Goal: Task Accomplishment & Management: Manage account settings

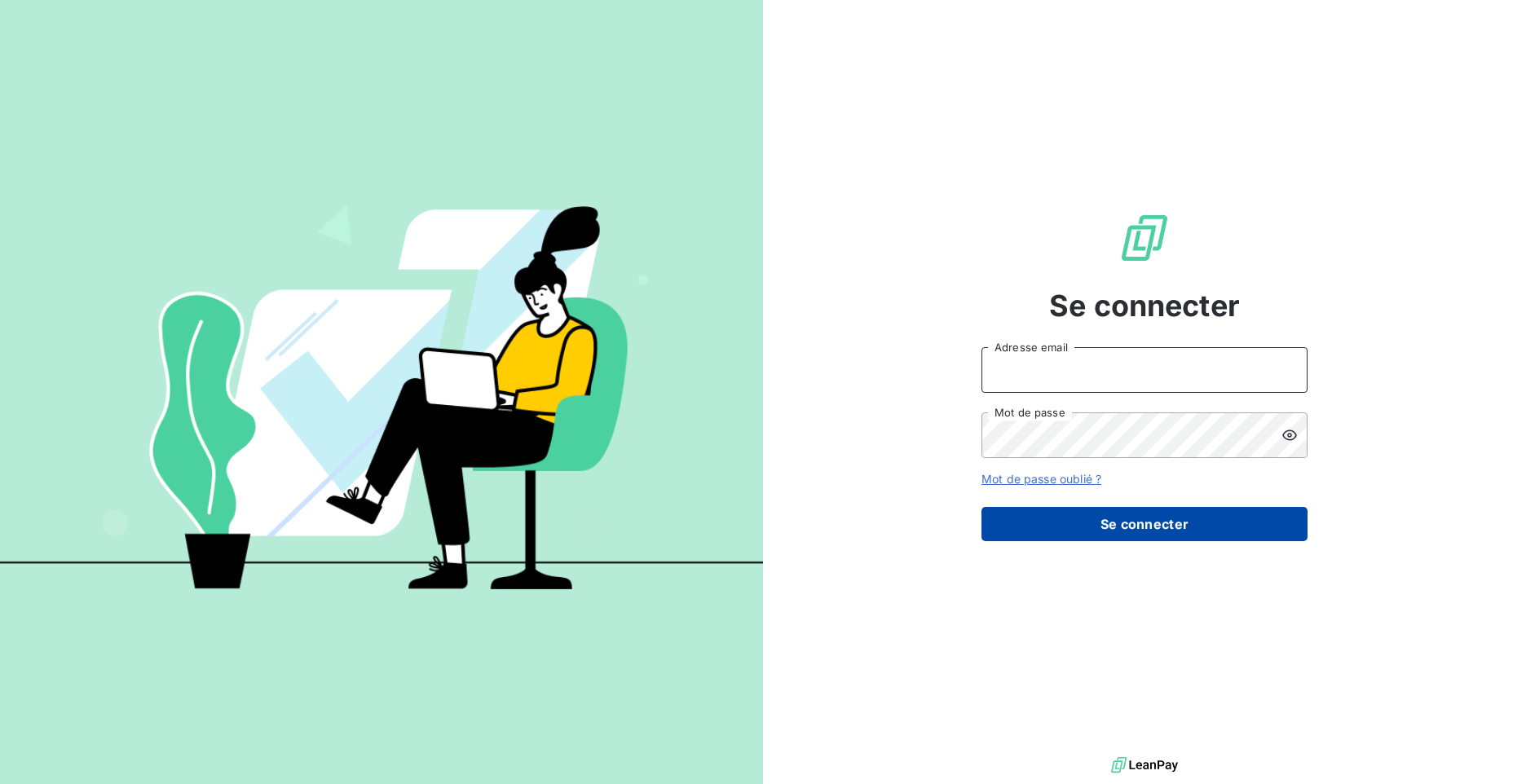
type input "[PERSON_NAME][EMAIL_ADDRESS][DOMAIN_NAME]"
click at [1118, 536] on button "Se connecter" at bounding box center [1144, 523] width 326 height 35
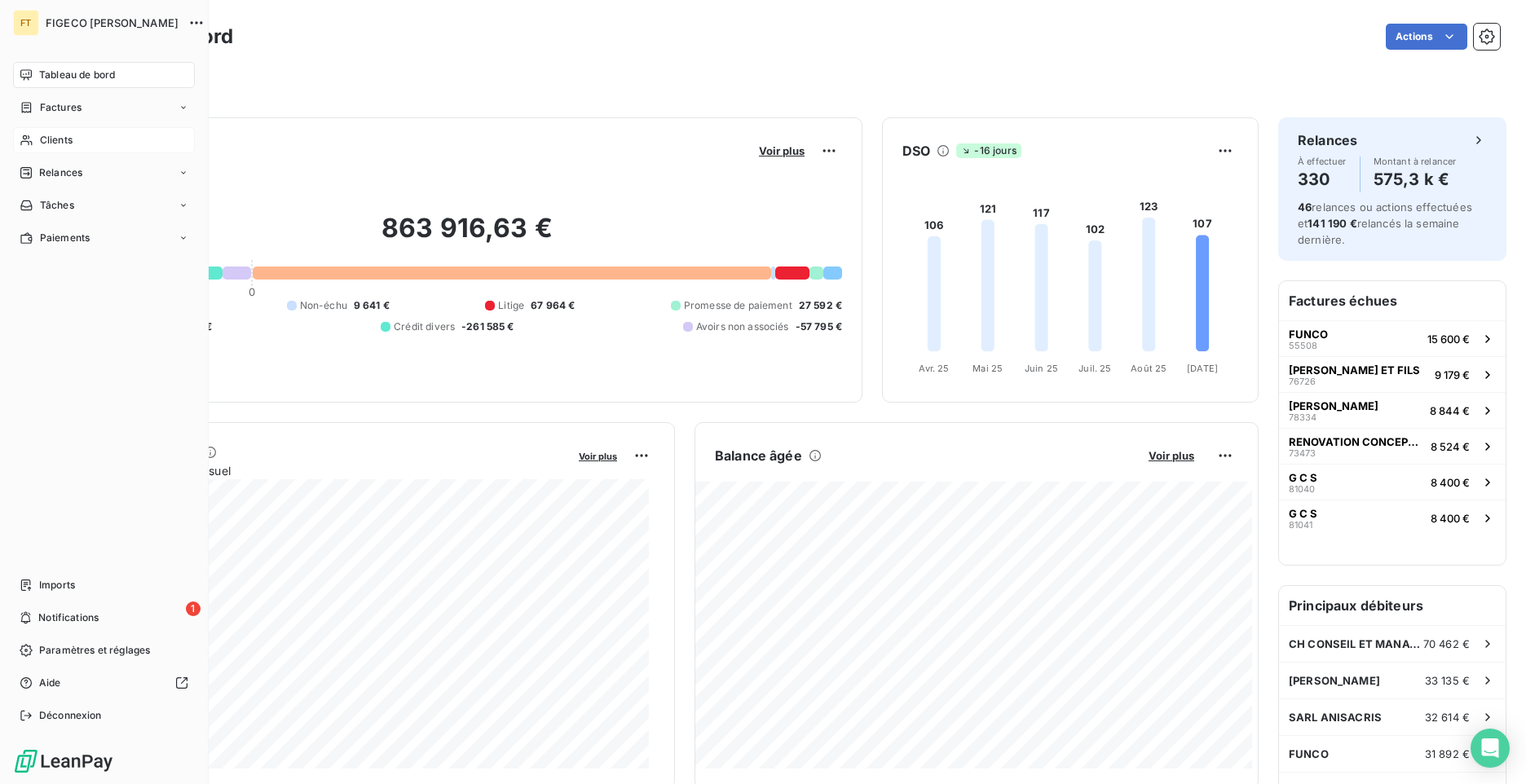
click at [69, 149] on div "Clients" at bounding box center [103, 140] width 181 height 26
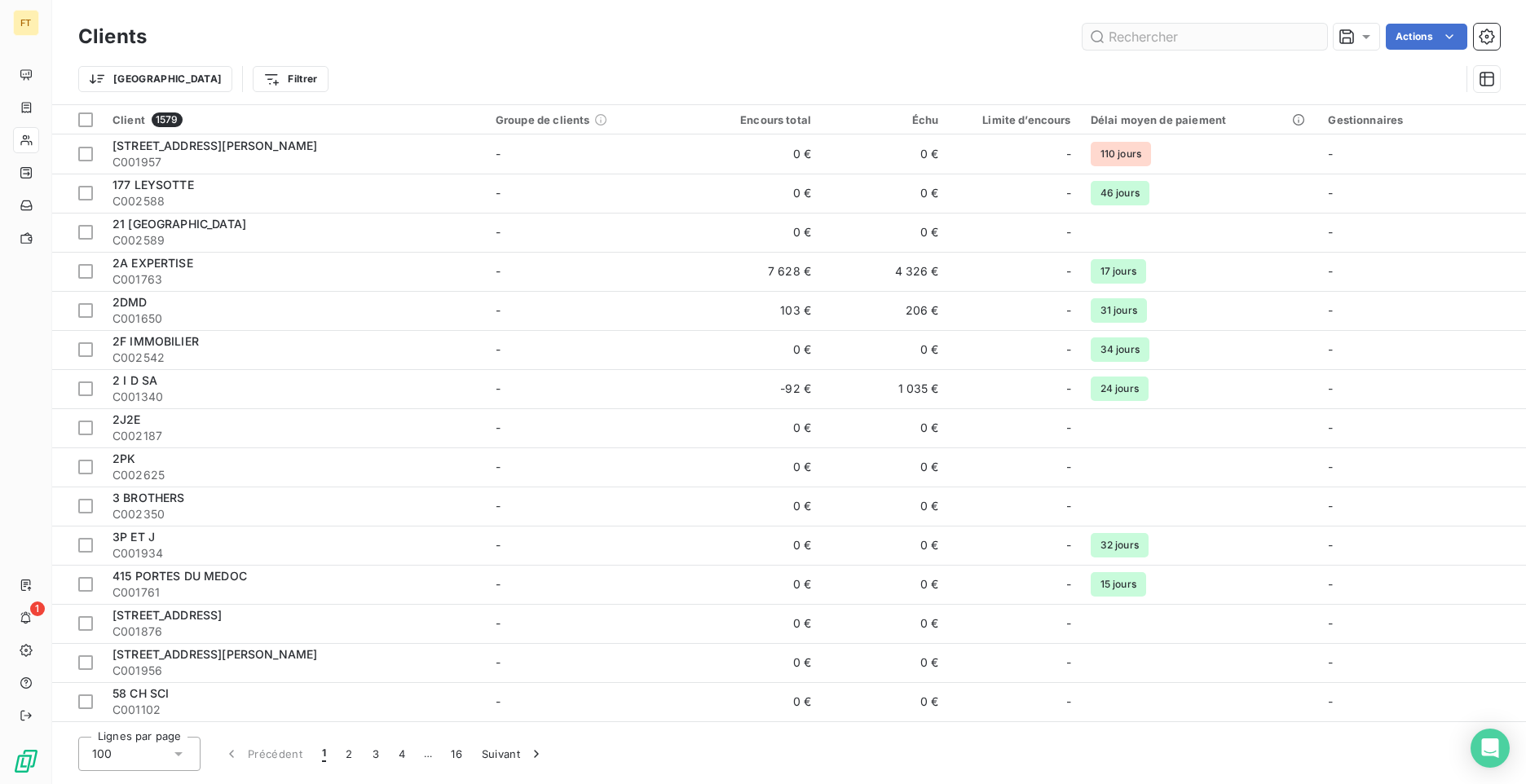
click at [1173, 43] on input "text" at bounding box center [1205, 37] width 245 height 26
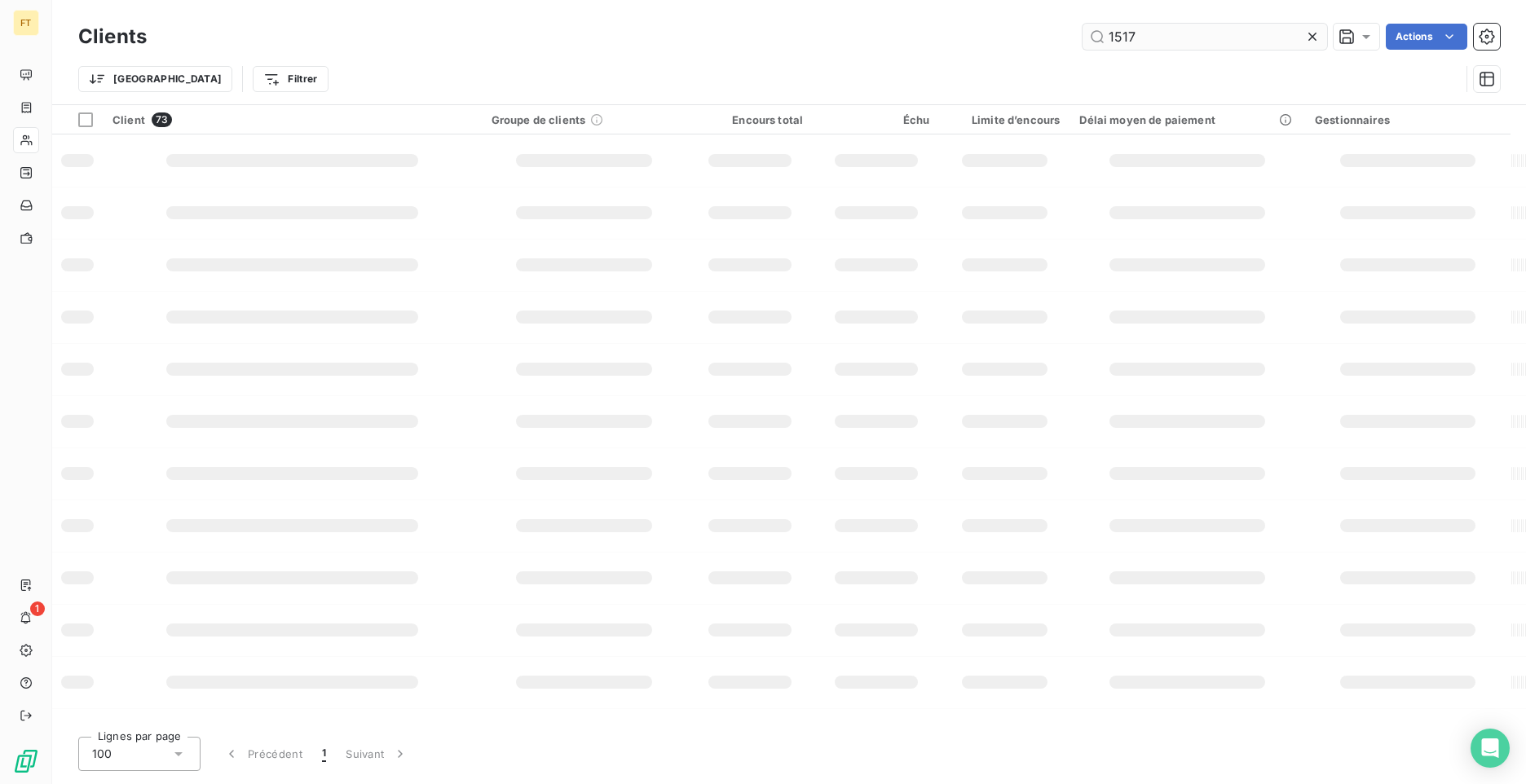
type input "1517"
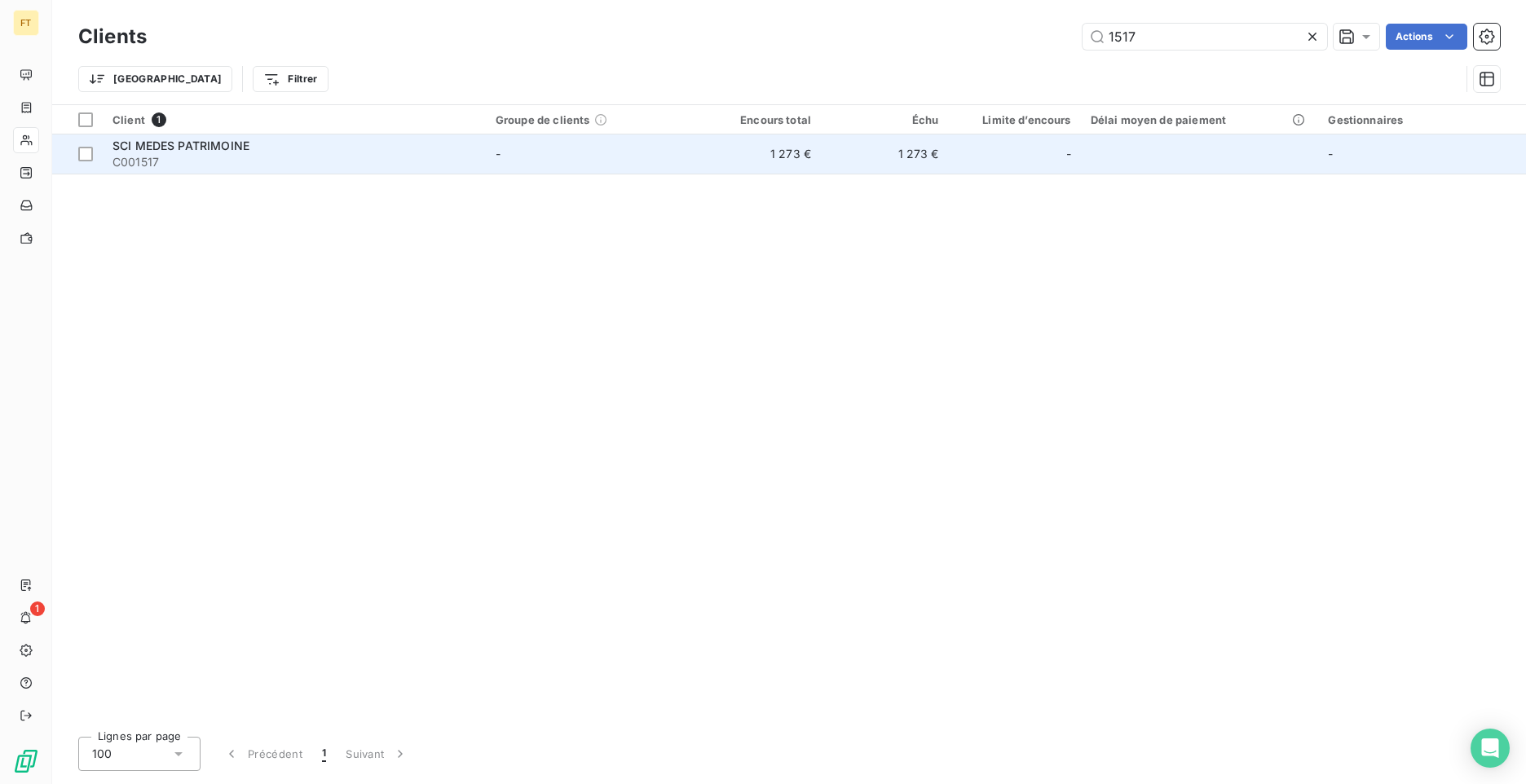
click at [209, 157] on span "C001517" at bounding box center [293, 162] width 364 height 16
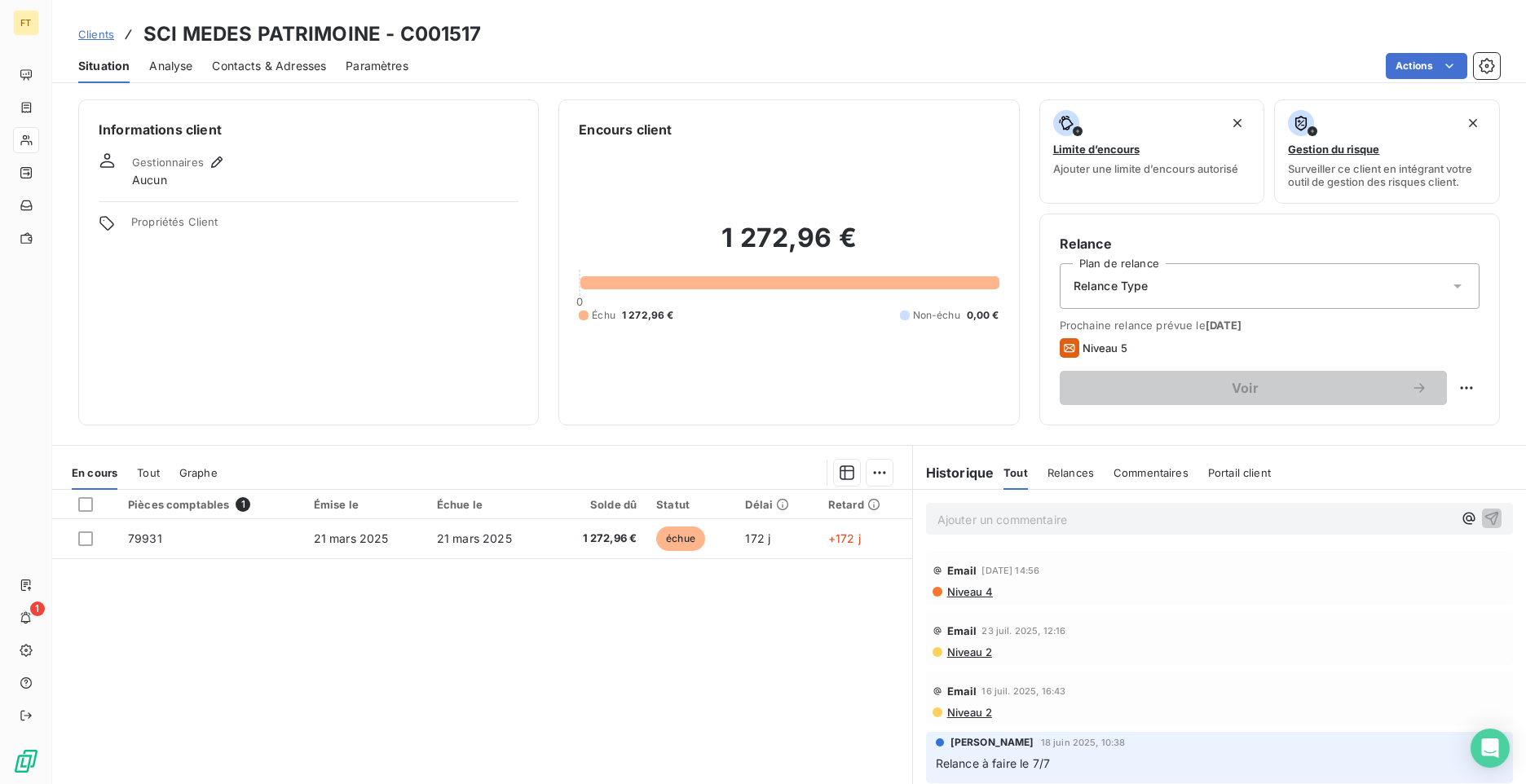
click at [954, 523] on p "Ajouter un commentaire ﻿" at bounding box center [1196, 519] width 516 height 21
click at [1483, 524] on icon "button" at bounding box center [1491, 517] width 16 height 16
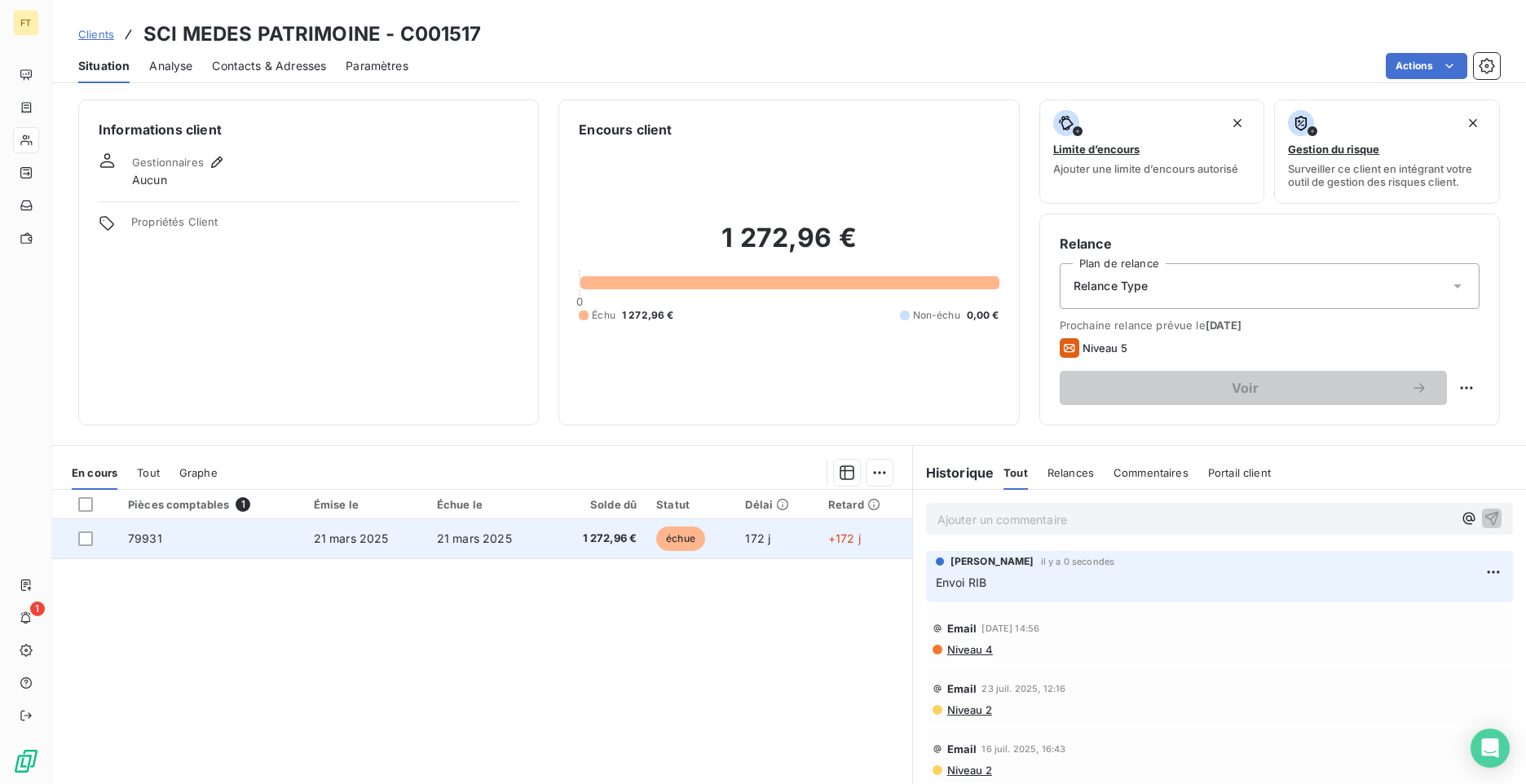
click at [497, 541] on span "21 mars 2025" at bounding box center [475, 538] width 75 height 14
click at [85, 537] on div at bounding box center [85, 538] width 15 height 15
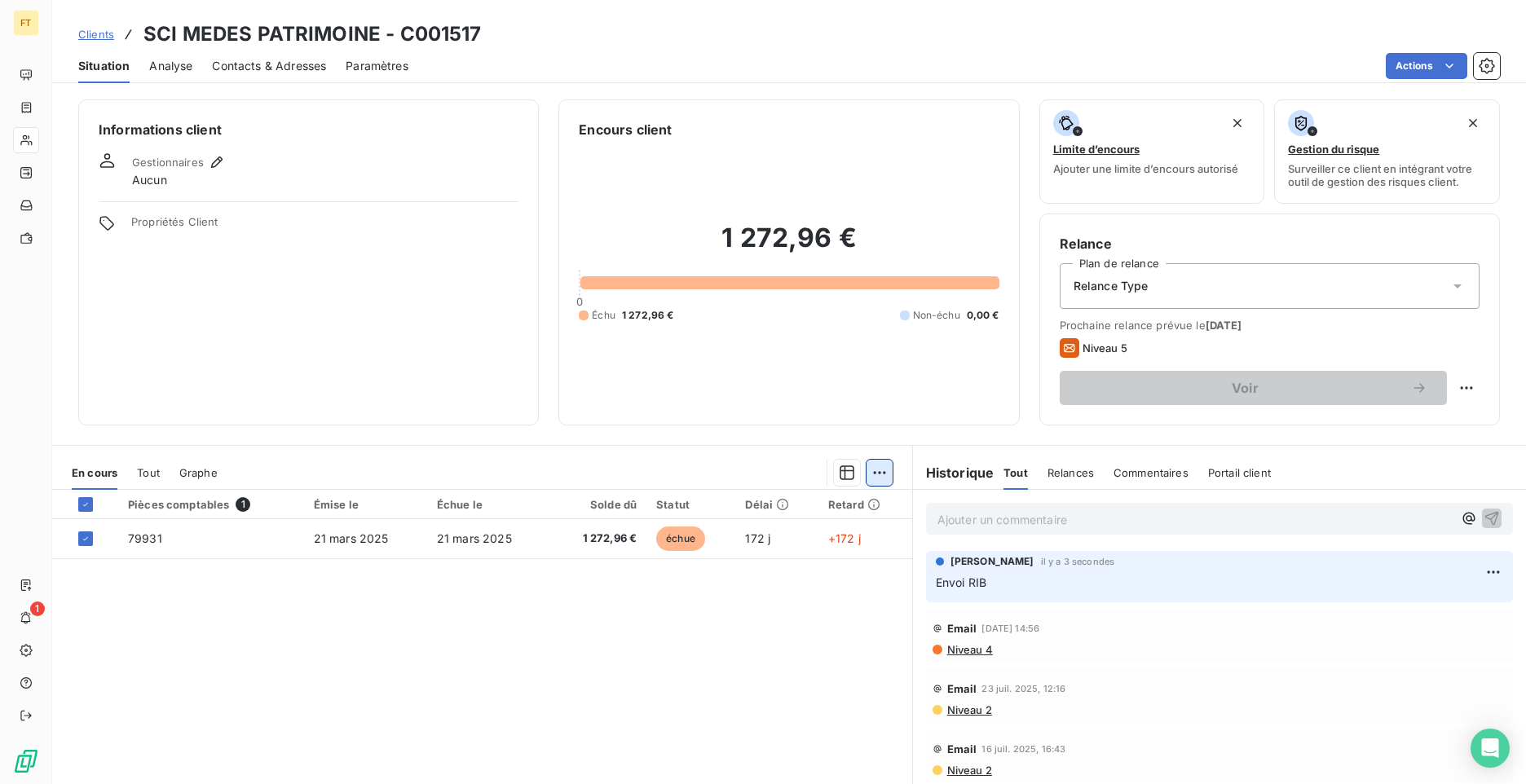
click at [875, 476] on html "FT 1 Clients SCI MEDES PATRIMOINE - C001517 Situation Analyse Contacts & Adress…" at bounding box center [763, 392] width 1526 height 784
click at [704, 541] on div "Ajouter une promesse de paiement (1 facture)" at bounding box center [733, 538] width 288 height 26
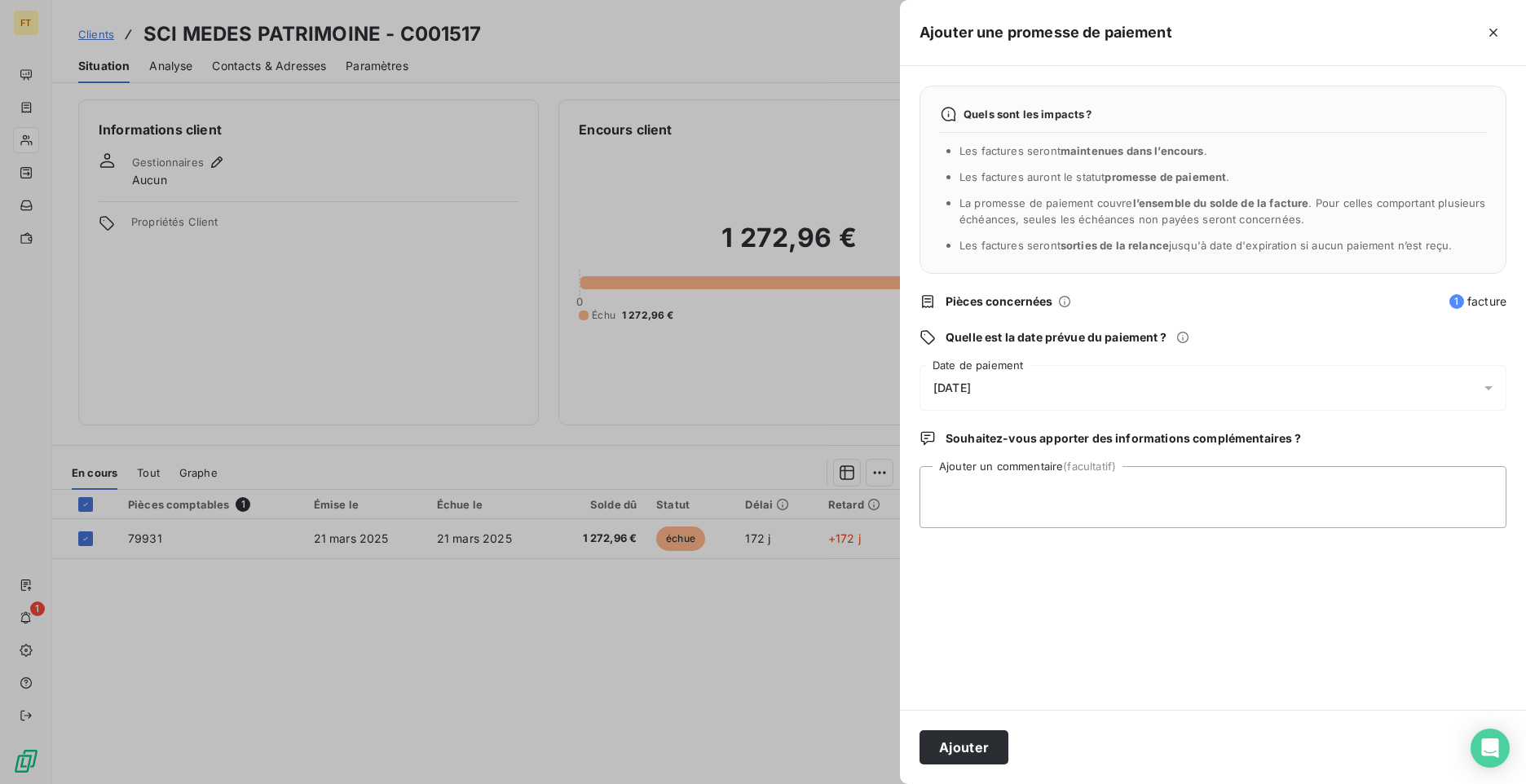
click at [1003, 384] on div "[DATE]" at bounding box center [1213, 388] width 587 height 46
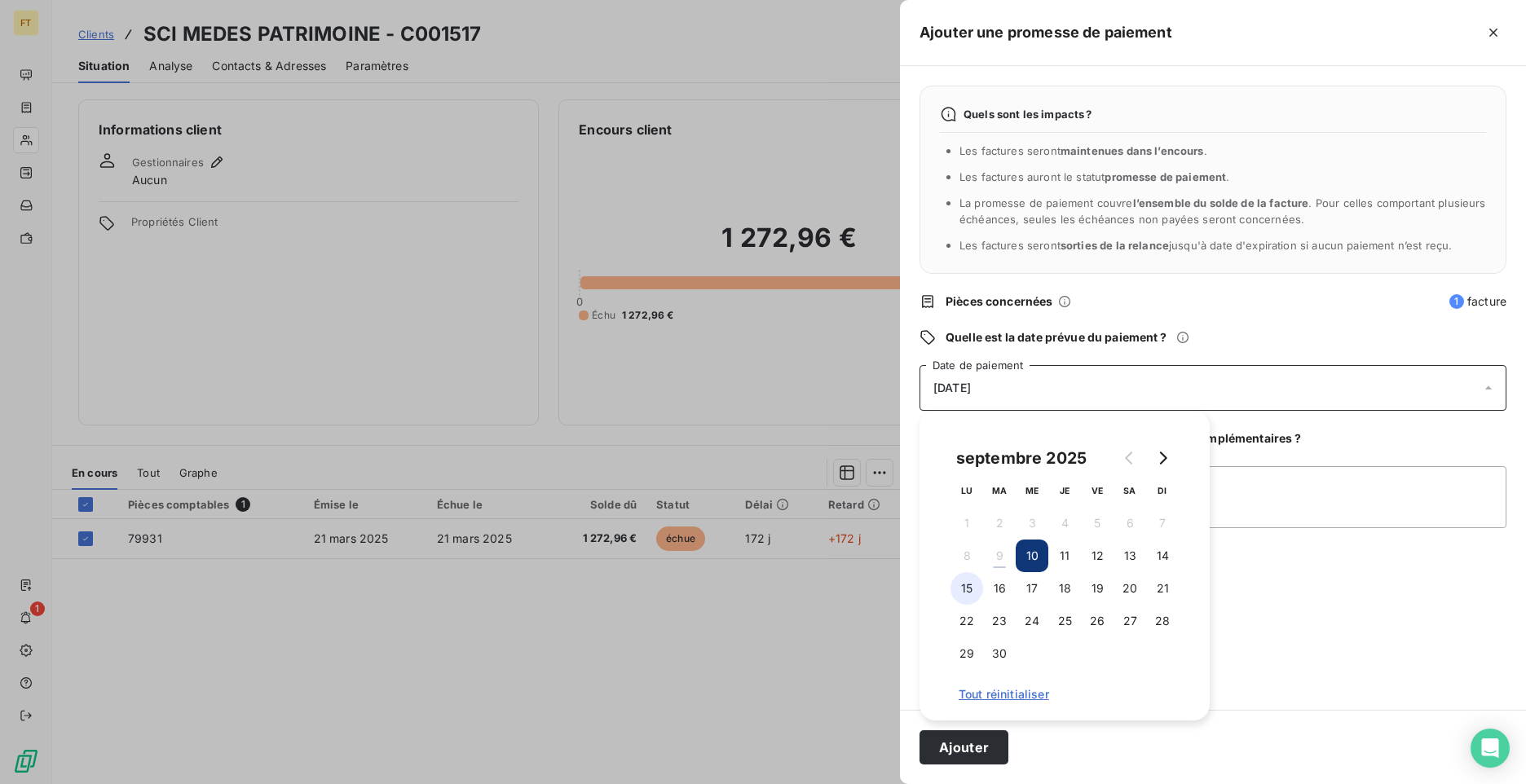
click at [980, 585] on button "15" at bounding box center [967, 588] width 33 height 33
click at [1399, 688] on div "Quels sont les impacts ? Les factures seront maintenues dans l’encours . Les fa…" at bounding box center [1213, 389] width 626 height 644
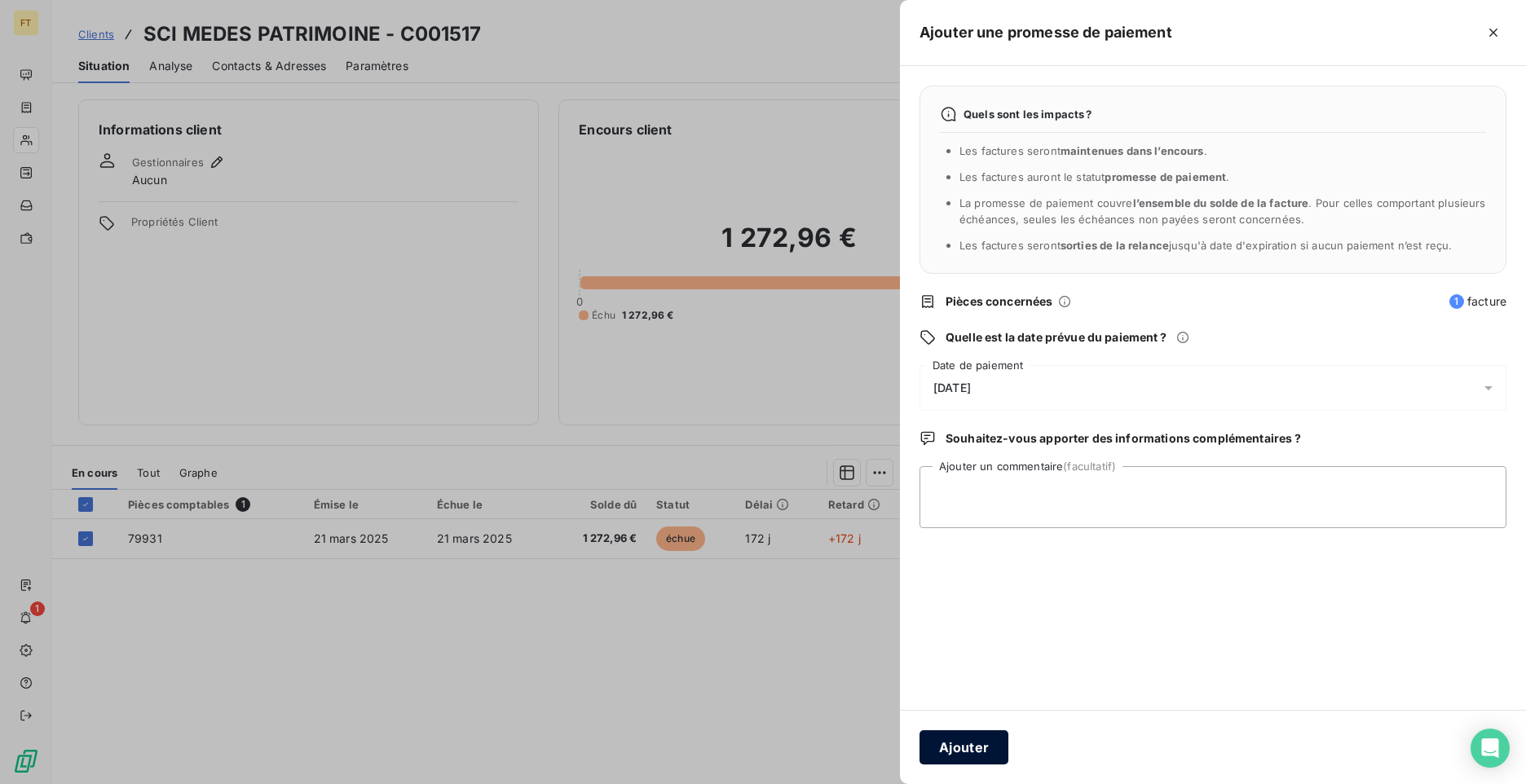
click at [993, 752] on button "Ajouter" at bounding box center [964, 747] width 89 height 35
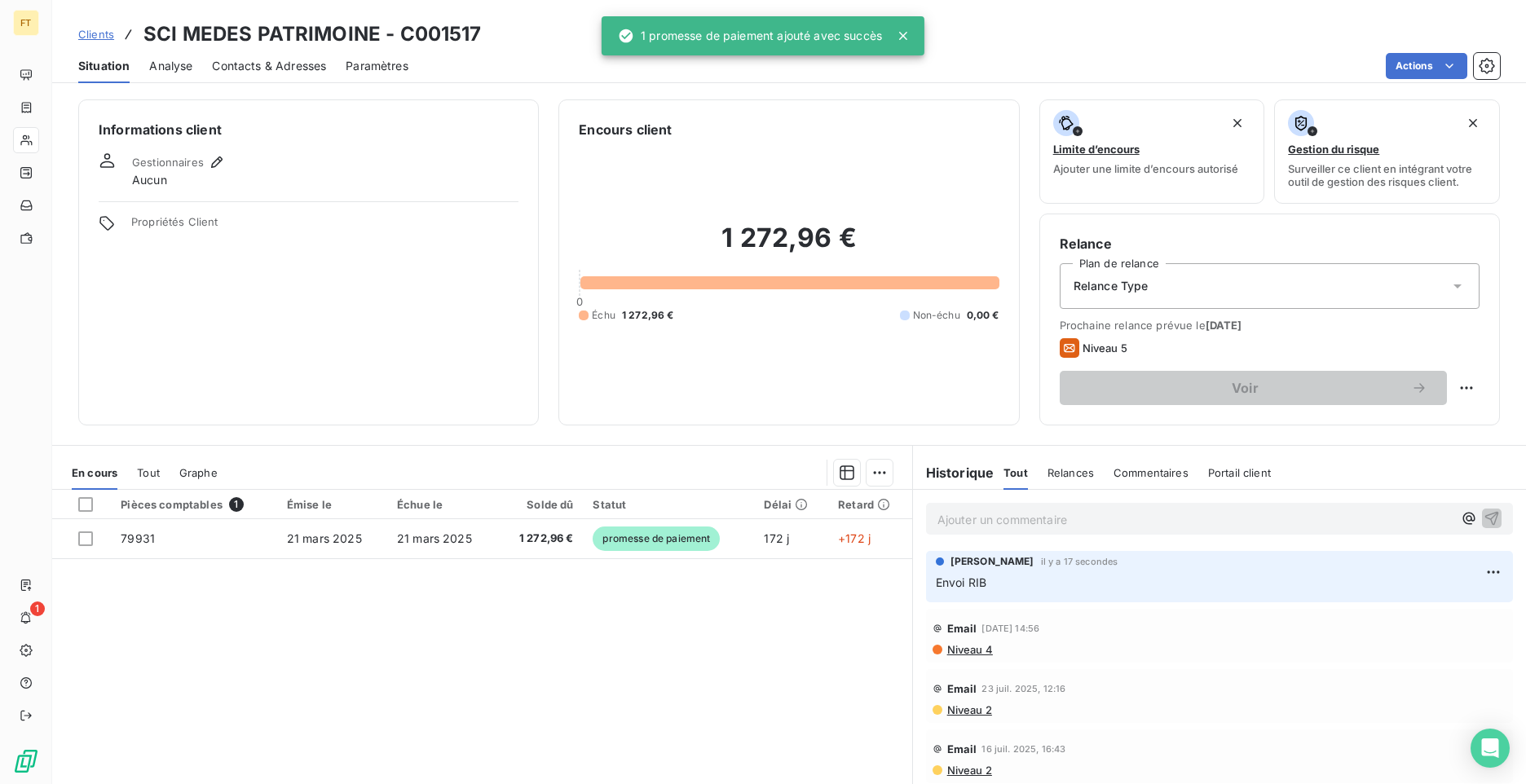
click at [718, 615] on div at bounding box center [763, 392] width 1526 height 784
